Goal: Navigation & Orientation: Find specific page/section

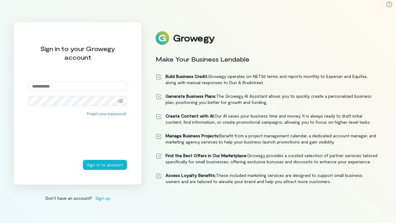
click at [64, 88] on input "email" at bounding box center [77, 86] width 98 height 10
type input "**********"
click at [83, 160] on button "Sign in to account" at bounding box center [105, 165] width 44 height 10
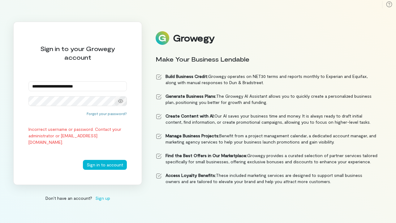
click at [120, 100] on icon at bounding box center [120, 101] width 5 height 5
click at [100, 163] on button "Sign in to account" at bounding box center [105, 165] width 44 height 10
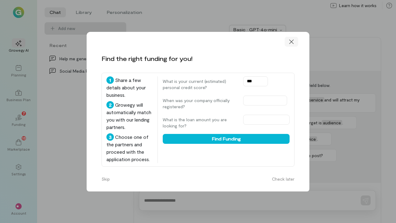
click at [294, 41] on icon at bounding box center [291, 42] width 6 height 6
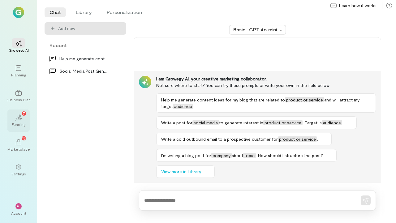
click at [21, 114] on div "02 7" at bounding box center [19, 117] width 14 height 9
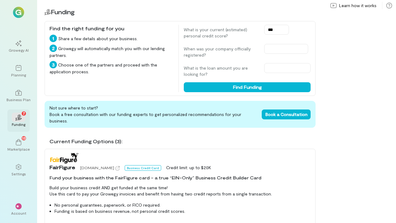
click at [19, 117] on icon "02" at bounding box center [18, 117] width 6 height 6
click at [24, 143] on div "13" at bounding box center [19, 141] width 14 height 9
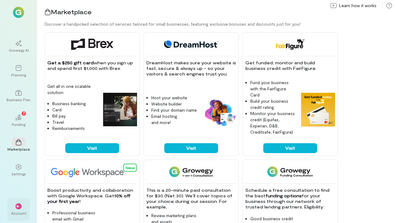
click at [17, 210] on div "**" at bounding box center [19, 205] width 14 height 9
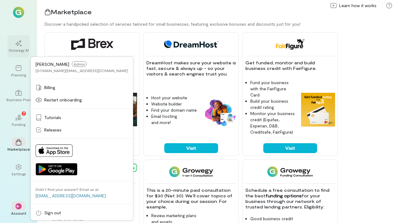
click at [27, 37] on div "Growegy AI" at bounding box center [18, 46] width 22 height 22
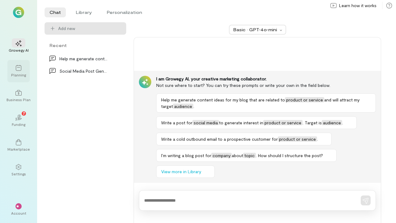
click at [24, 74] on div "Planning" at bounding box center [18, 74] width 15 height 5
click at [23, 117] on div "02 7" at bounding box center [19, 117] width 14 height 9
